Goal: Navigation & Orientation: Find specific page/section

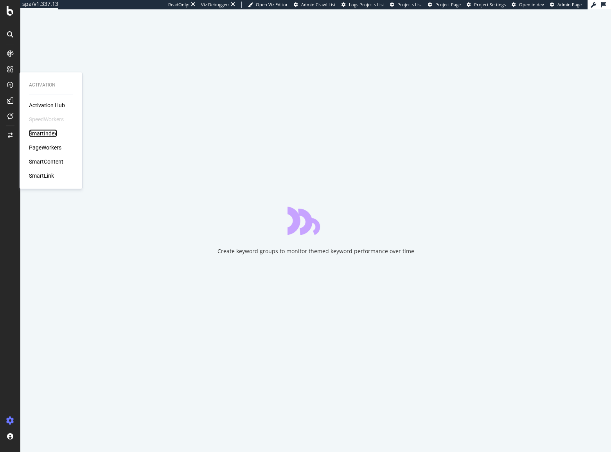
click at [43, 133] on div "SmartIndex" at bounding box center [43, 134] width 28 height 8
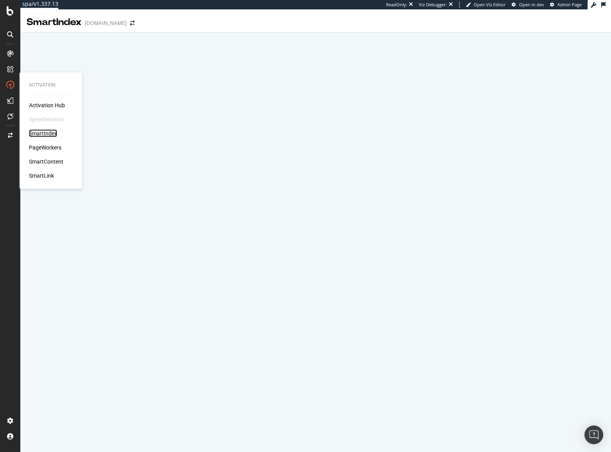
click at [47, 135] on div "SmartIndex" at bounding box center [43, 134] width 28 height 8
